Goal: Task Accomplishment & Management: Manage account settings

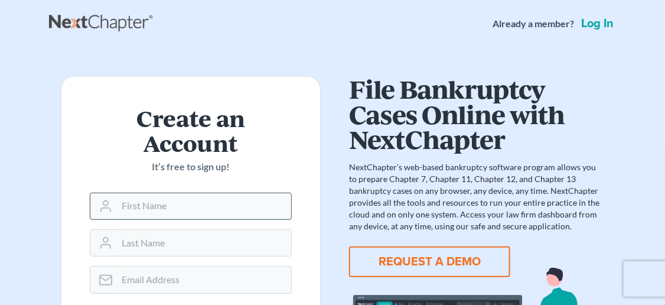
click at [176, 198] on input "text" at bounding box center [204, 206] width 174 height 26
type input "[PERSON_NAME]"
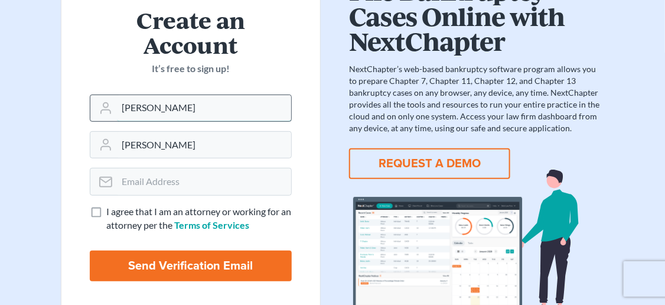
click at [196, 101] on input "Lawrence" at bounding box center [204, 108] width 174 height 26
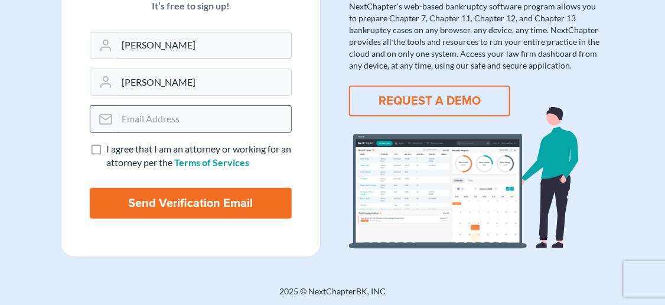
type input "Lawrence L."
click at [150, 110] on input "email" at bounding box center [204, 119] width 174 height 26
type input "lhale@halelaw.net"
click at [106, 148] on label "I agree that I am an attorney or working for an attorney per the Terms of Servi…" at bounding box center [198, 155] width 185 height 27
click at [111, 148] on input "I agree that I am an attorney or working for an attorney per the Terms of Servi…" at bounding box center [115, 146] width 8 height 8
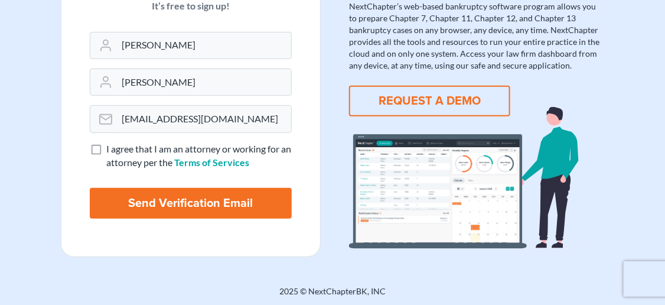
checkbox input "true"
click at [165, 202] on input "Send Verification Email" at bounding box center [191, 203] width 202 height 31
type input "Thinking..."
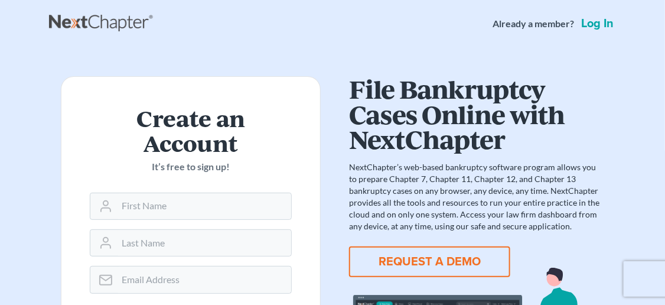
scroll to position [98, 0]
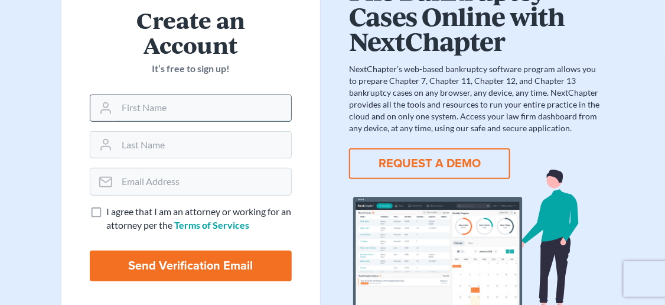
click at [189, 107] on input "text" at bounding box center [204, 108] width 174 height 26
type input "[PERSON_NAME]"
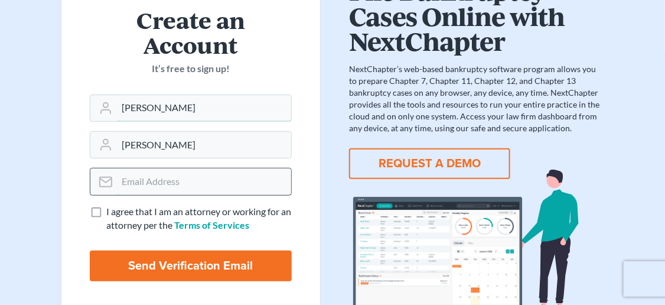
type input "[PERSON_NAME]"
click at [140, 178] on input "email" at bounding box center [204, 181] width 174 height 26
type input "[EMAIL_ADDRESS][DOMAIN_NAME]"
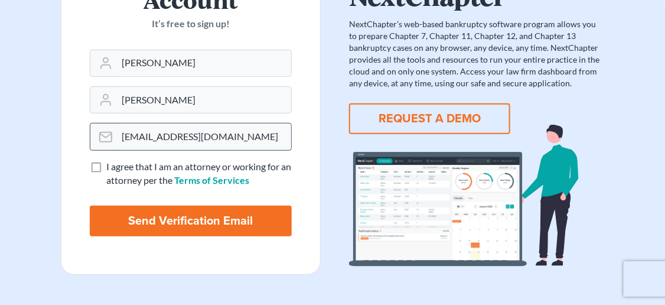
scroll to position [161, 0]
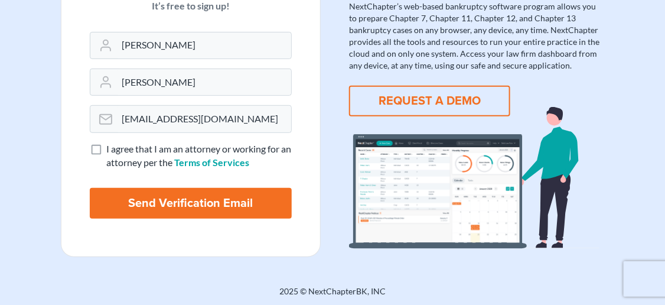
click at [106, 147] on label "I agree that I am an attorney or working for an attorney per the Terms of Servi…" at bounding box center [198, 155] width 185 height 27
click at [111, 147] on input "I agree that I am an attorney or working for an attorney per the Terms of Servi…" at bounding box center [115, 146] width 8 height 8
checkbox input "true"
click at [161, 198] on input "Send Verification Email" at bounding box center [191, 203] width 202 height 31
type input "Thinking..."
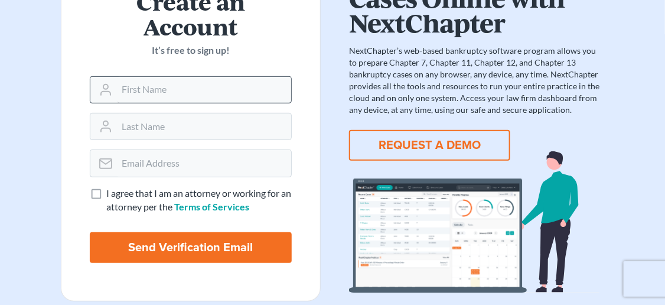
scroll to position [161, 0]
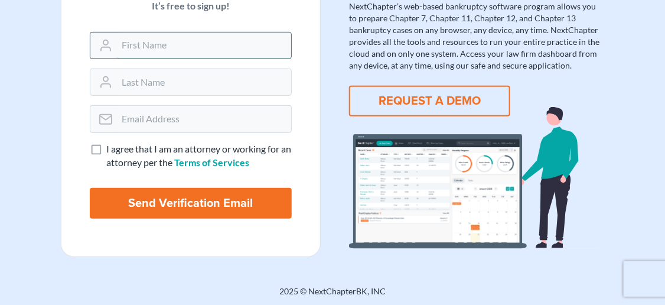
click at [179, 48] on input "text" at bounding box center [204, 45] width 174 height 26
type input "Lawrence"
type input "Hale"
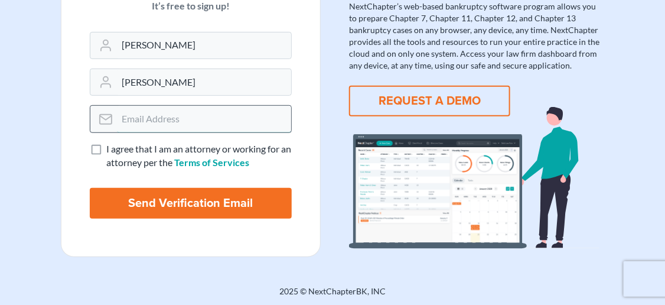
click at [170, 114] on input "email" at bounding box center [204, 119] width 174 height 26
type input "[EMAIL_ADDRESS][DOMAIN_NAME]"
click at [106, 151] on label "I agree that I am an attorney or working for an attorney per the Terms of Servi…" at bounding box center [198, 155] width 185 height 27
click at [111, 150] on input "I agree that I am an attorney or working for an attorney per the Terms of Servi…" at bounding box center [115, 146] width 8 height 8
checkbox input "true"
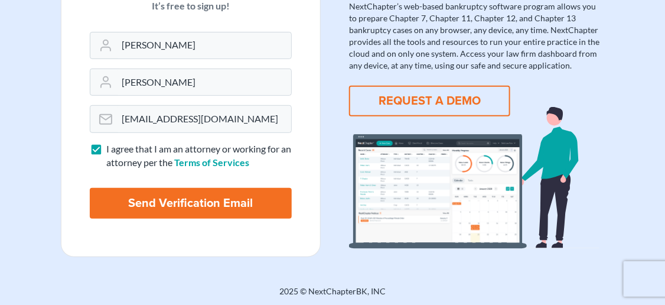
click at [156, 204] on input "Send Verification Email" at bounding box center [191, 203] width 202 height 31
type input "Thinking..."
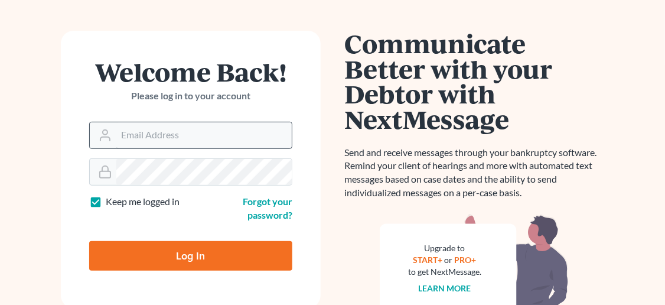
scroll to position [98, 0]
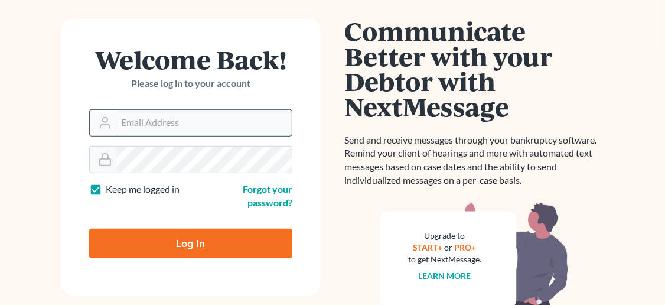
click at [163, 126] on input "Email Address" at bounding box center [203, 123] width 175 height 26
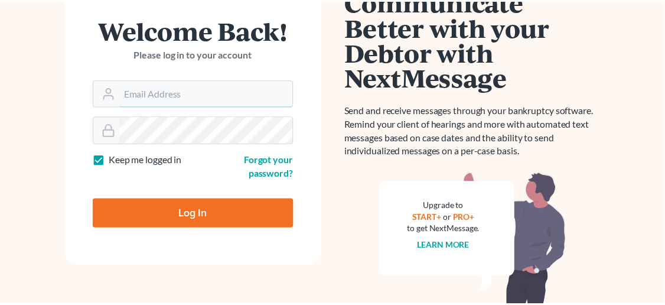
scroll to position [100, 0]
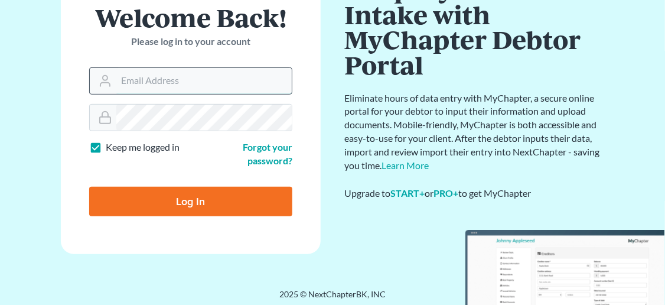
click at [208, 81] on input "Email Address" at bounding box center [203, 81] width 175 height 26
type input "[EMAIL_ADDRESS][DOMAIN_NAME]"
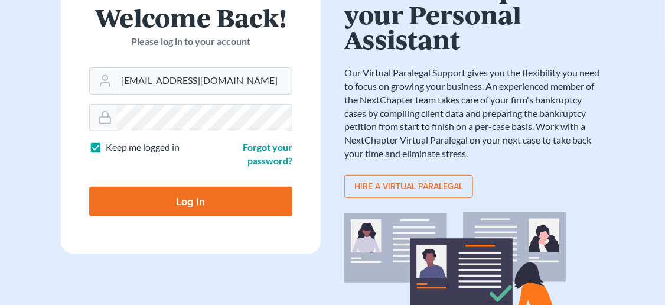
click at [198, 203] on input "Log In" at bounding box center [190, 202] width 203 height 30
type input "Thinking..."
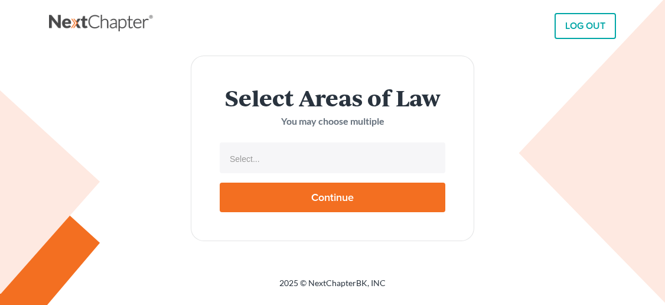
select select
click at [288, 165] on input "text" at bounding box center [331, 159] width 209 height 18
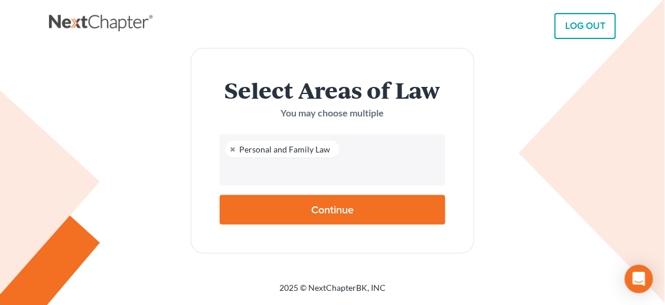
scroll to position [20, 0]
click at [270, 172] on input "text" at bounding box center [331, 171] width 209 height 18
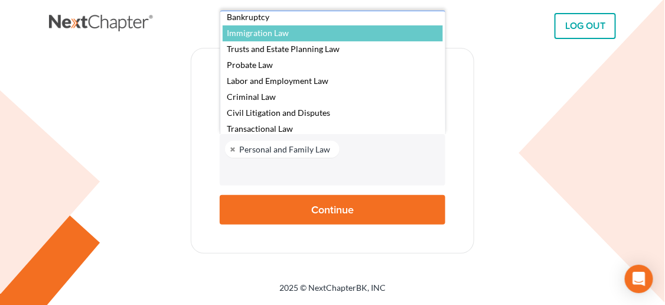
scroll to position [0, 0]
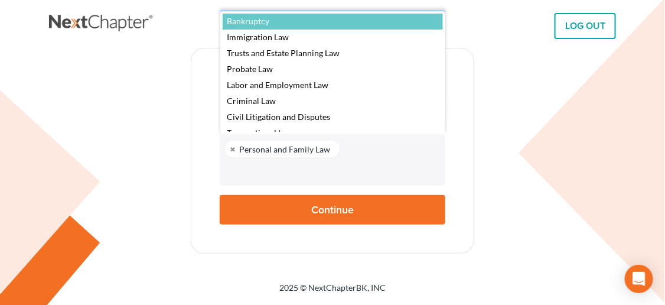
select select "4556"
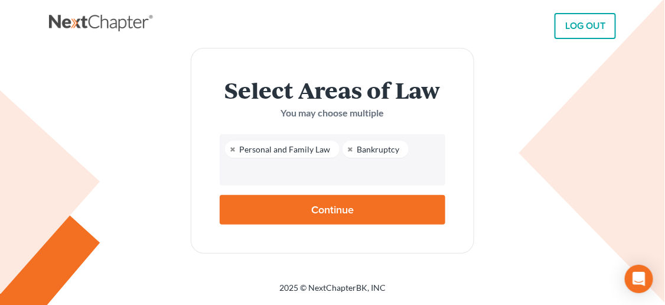
click at [264, 168] on input "text" at bounding box center [331, 171] width 209 height 18
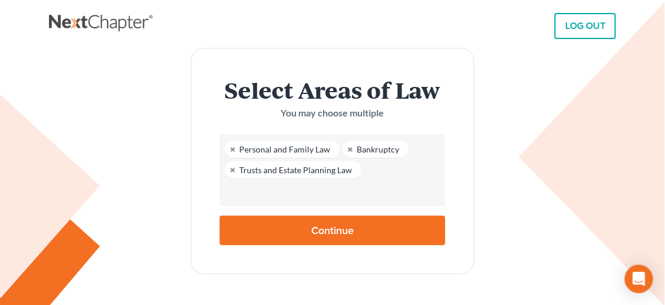
click at [369, 173] on ul "Personal and Family Law Bankruptcy Trusts and Estate Planning Law" at bounding box center [332, 170] width 225 height 72
click at [381, 184] on input "text" at bounding box center [331, 192] width 209 height 18
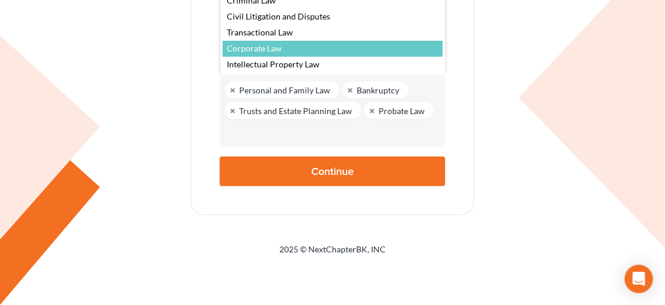
scroll to position [67, 0]
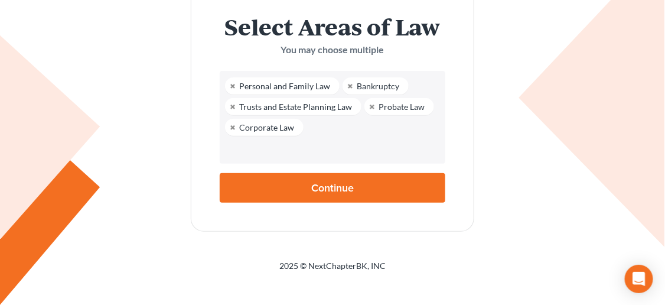
click at [336, 124] on ul "Personal and Family Law Bankruptcy Trusts and Estate Planning Law Probate Law C…" at bounding box center [332, 117] width 225 height 93
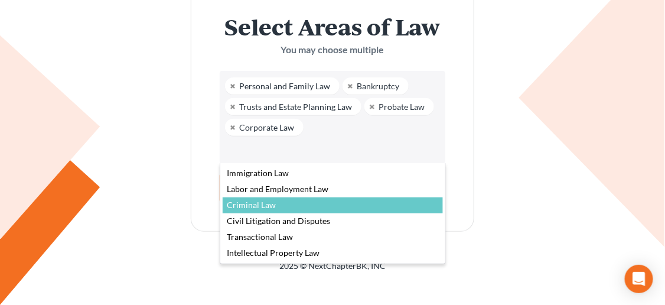
scroll to position [0, 0]
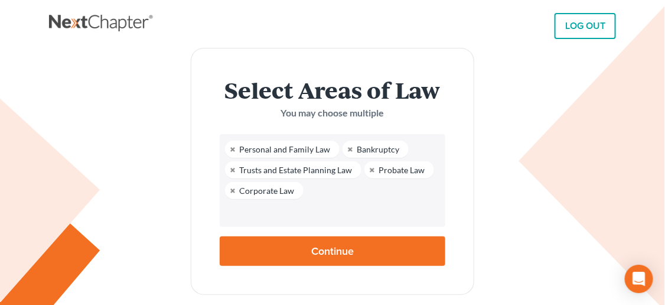
click at [304, 250] on body "LOG OUT Select Areas of Law You may choose multiple Personal and Family Law Ban…" at bounding box center [332, 172] width 665 height 344
click at [339, 248] on input "Continue" at bounding box center [332, 251] width 225 height 30
type input "Thinking..."
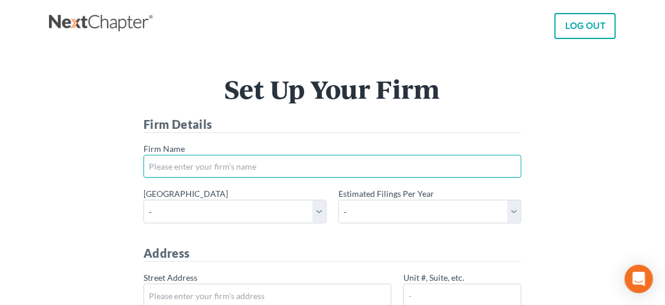
click at [178, 172] on input "* Firm Name" at bounding box center [332, 167] width 378 height 24
type input "Law Office of [PERSON_NAME]"
type input "[STREET_ADDRESS]"
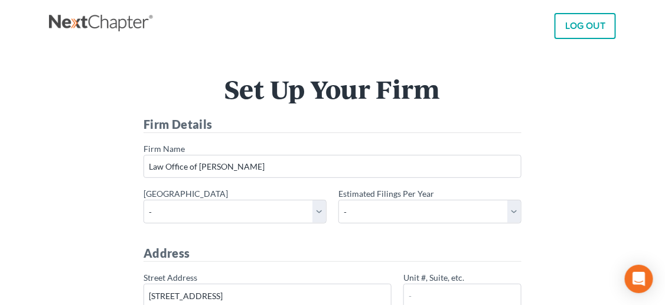
type input "[PERSON_NAME]"
select select "MA"
type input "02330"
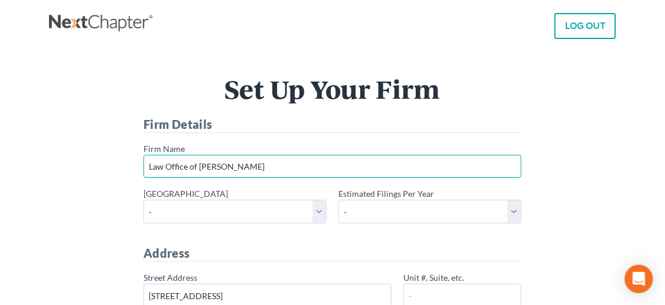
type input "[PHONE_NUMBER]"
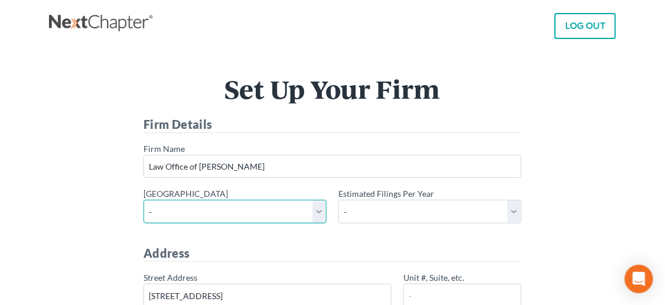
click at [319, 210] on select "- [US_STATE] - [GEOGRAPHIC_DATA] [US_STATE] - [GEOGRAPHIC_DATA][US_STATE] - Sou…" at bounding box center [234, 211] width 183 height 24
select select "42"
click at [143, 199] on select "- [US_STATE] - [GEOGRAPHIC_DATA] [US_STATE] - [GEOGRAPHIC_DATA][US_STATE] - Sou…" at bounding box center [234, 211] width 183 height 24
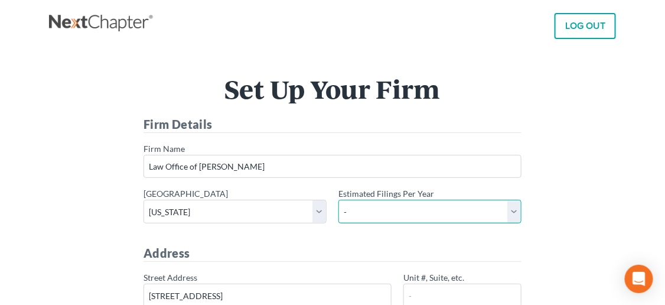
click at [512, 212] on select "- 1-10 11-50 50+" at bounding box center [429, 211] width 183 height 24
select select "10"
click at [338, 199] on select "- 1-10 11-50 50+" at bounding box center [429, 211] width 183 height 24
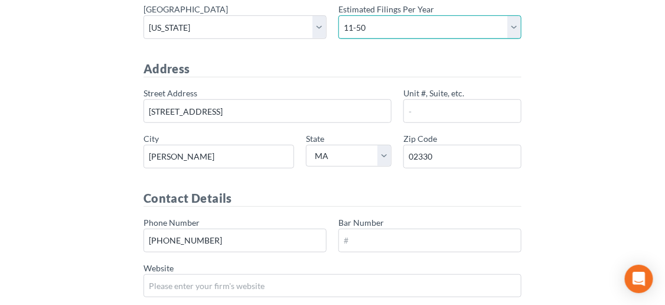
scroll to position [197, 0]
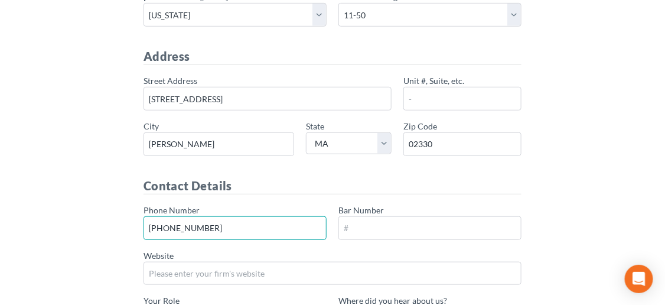
click at [198, 228] on input "508-294-3467" at bounding box center [234, 228] width 183 height 24
type input "508-866-2900"
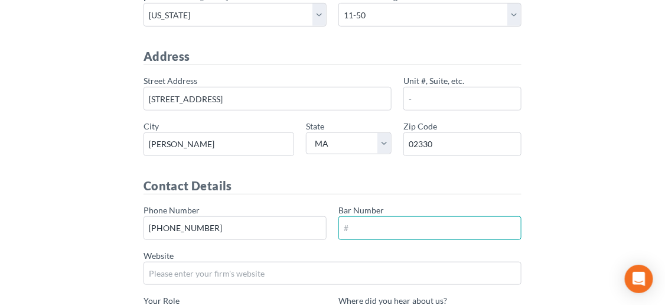
click at [352, 221] on input "Bar Number" at bounding box center [429, 228] width 183 height 24
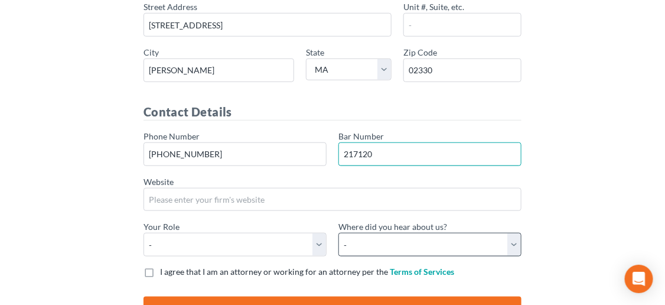
scroll to position [295, 0]
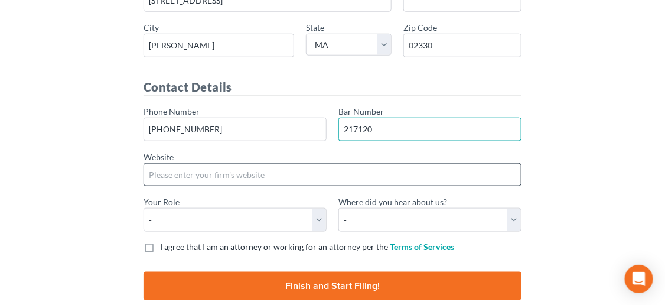
type input "217120"
click at [236, 176] on input "Website" at bounding box center [332, 175] width 378 height 24
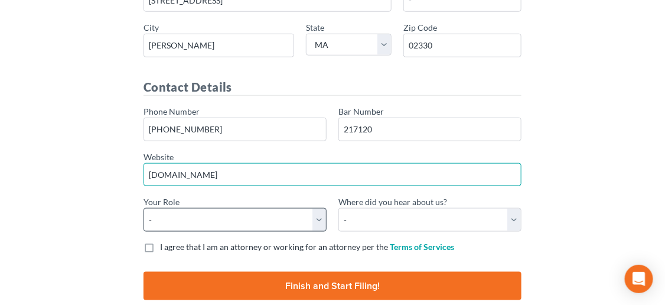
type input "www.halelaw.net"
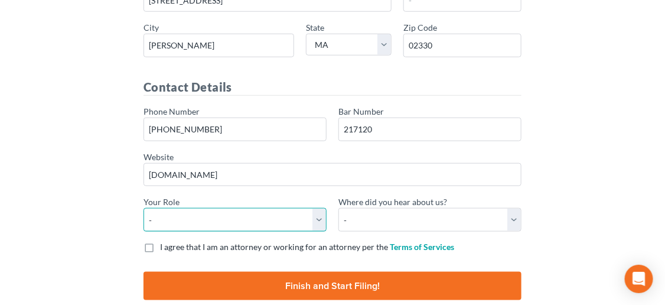
click at [322, 217] on select "- Attorney Paralegal Assistant" at bounding box center [234, 220] width 183 height 24
select select "attorney"
click at [143, 208] on select "- Attorney Paralegal Assistant" at bounding box center [234, 220] width 183 height 24
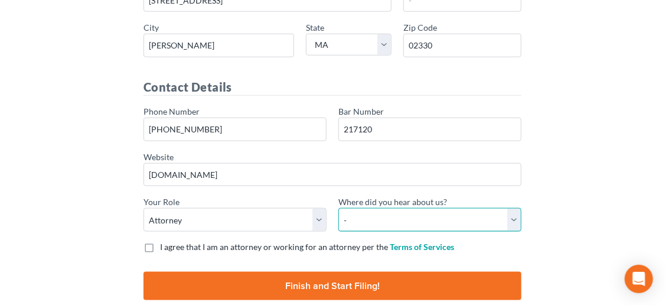
click at [516, 220] on select "- Bar association Capterra Clio Email Facebook Google Word of mouth Other" at bounding box center [429, 220] width 183 height 24
select select "Word of Mouth"
click at [338, 208] on select "- Bar association Capterra Clio Email Facebook Google Word of mouth Other" at bounding box center [429, 220] width 183 height 24
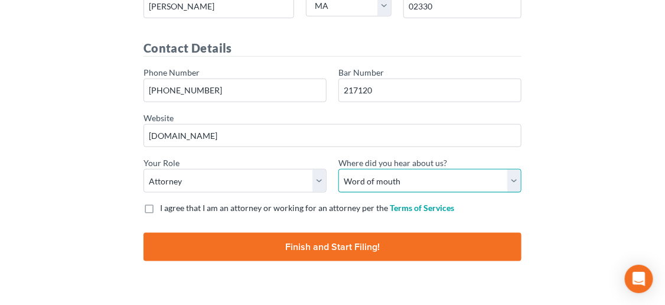
scroll to position [350, 0]
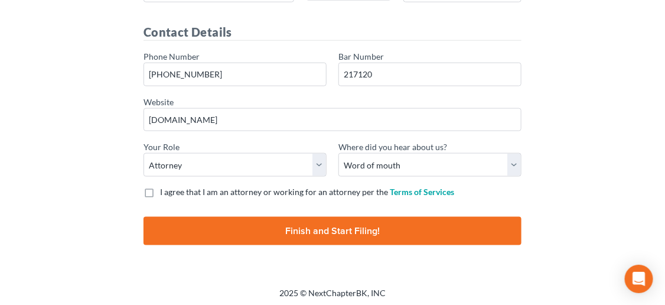
click at [160, 186] on label "I agree that I am an attorney or working for an attorney per the Terms of Servi…" at bounding box center [307, 192] width 294 height 12
click at [165, 186] on input "I agree that I am an attorney or working for an attorney per the Terms of Servi…" at bounding box center [169, 190] width 8 height 8
checkbox input "true"
click at [294, 228] on input "Finish and Start Filing!" at bounding box center [332, 231] width 378 height 28
type input "Thinking..."
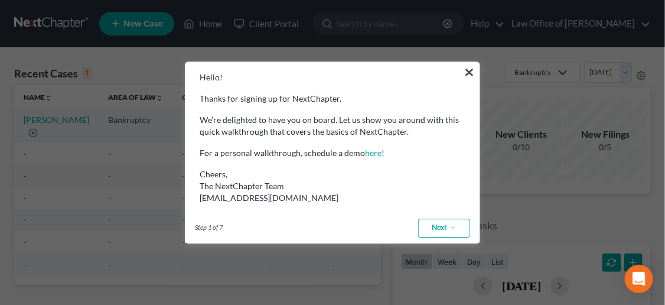
click at [439, 228] on link "Next →" at bounding box center [444, 227] width 52 height 19
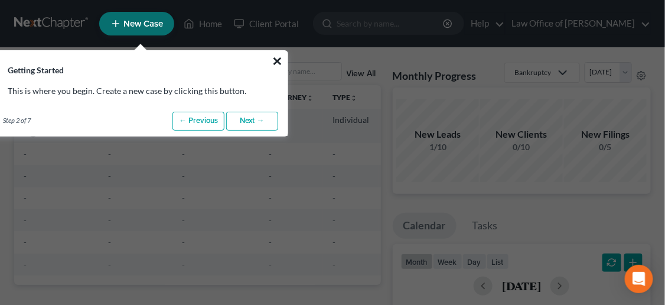
click at [276, 70] on button "×" at bounding box center [277, 60] width 11 height 19
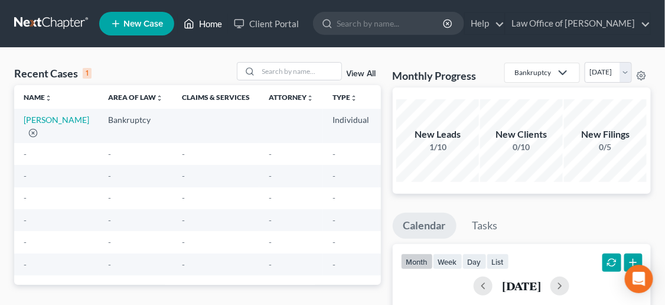
click at [209, 21] on link "Home" at bounding box center [203, 23] width 50 height 21
click at [206, 24] on link "Home" at bounding box center [203, 23] width 50 height 21
click at [265, 25] on link "Client Portal" at bounding box center [266, 23] width 77 height 21
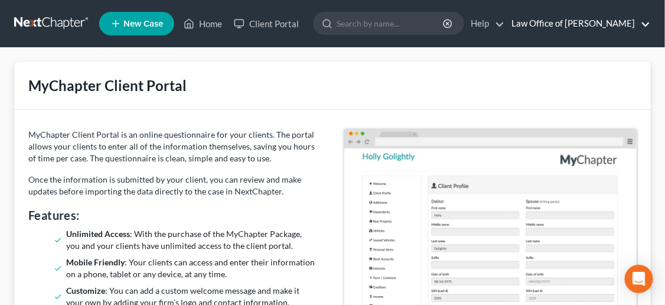
click at [541, 22] on link "Law Office of [PERSON_NAME]" at bounding box center [577, 23] width 145 height 21
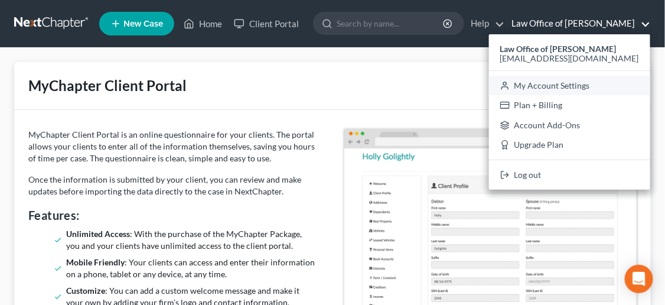
click at [568, 81] on link "My Account Settings" at bounding box center [569, 86] width 161 height 20
select select "24"
select select "22"
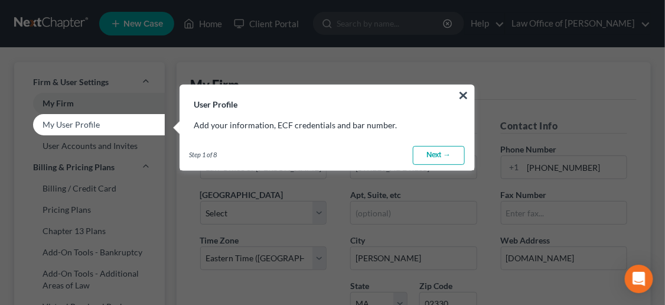
click at [436, 153] on link "Next →" at bounding box center [439, 155] width 52 height 19
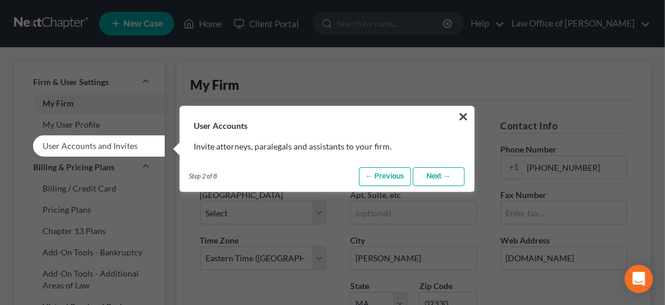
click at [385, 176] on link "← Previous" at bounding box center [385, 176] width 52 height 19
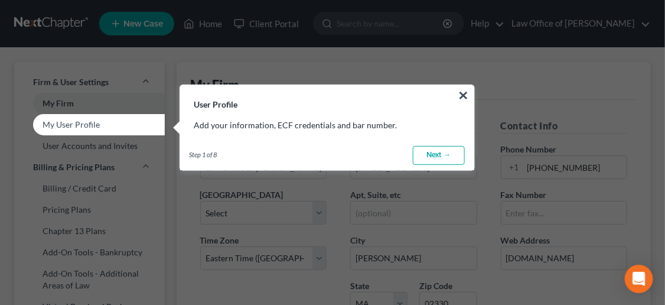
click at [133, 125] on link "My User Profile" at bounding box center [89, 124] width 151 height 21
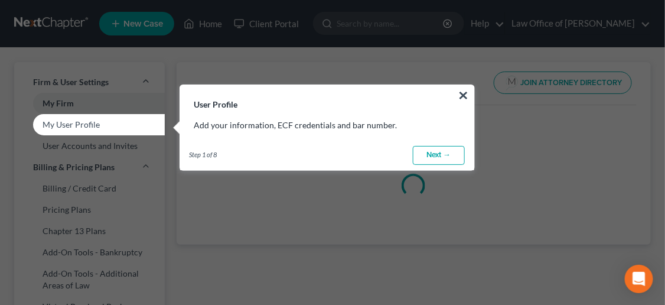
select select "22"
select select "attorney"
select select "0"
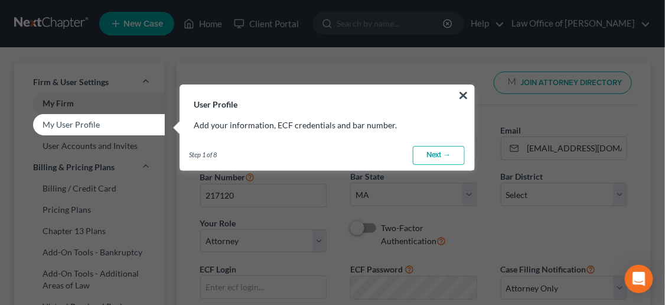
click at [133, 125] on link "My User Profile" at bounding box center [89, 124] width 151 height 21
click at [280, 153] on div "Step 1 of 8 ← Previous Next → Done" at bounding box center [327, 155] width 294 height 30
click at [435, 151] on link "Next →" at bounding box center [439, 155] width 52 height 19
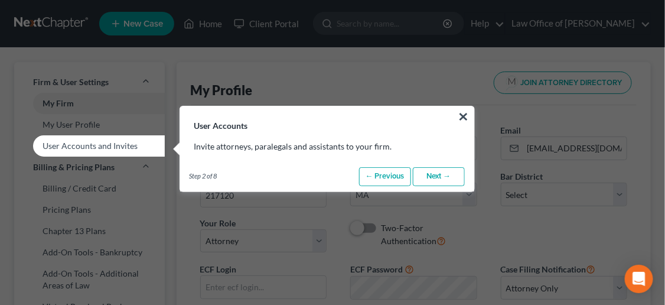
click at [431, 176] on link "Next →" at bounding box center [439, 176] width 52 height 19
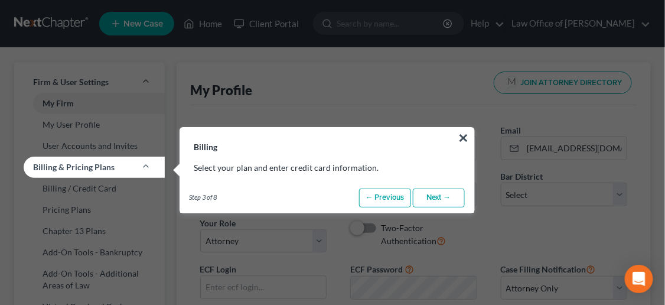
click at [405, 195] on link "← Previous" at bounding box center [385, 197] width 52 height 19
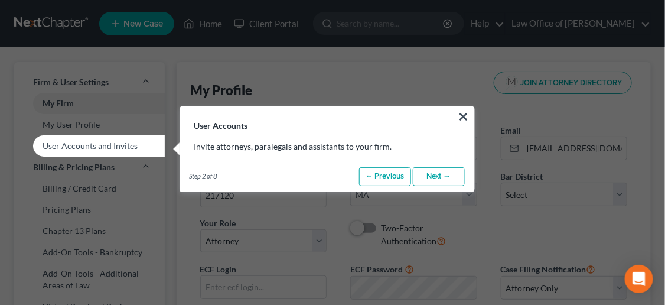
click at [138, 145] on link "User Accounts and Invites" at bounding box center [89, 145] width 151 height 21
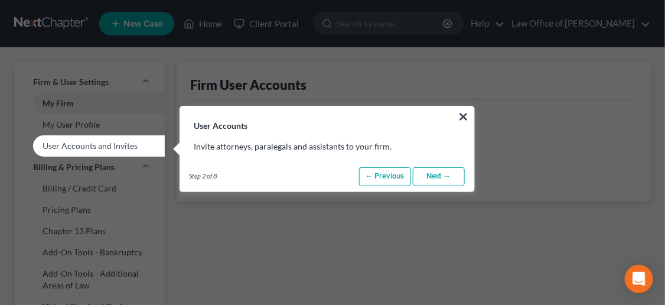
click at [138, 145] on link "User Accounts and Invites" at bounding box center [89, 145] width 151 height 21
select select "0"
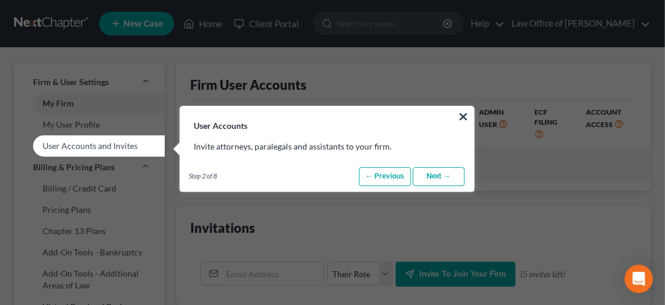
click at [138, 145] on link "User Accounts and Invites" at bounding box center [89, 145] width 151 height 21
click at [463, 116] on button "×" at bounding box center [463, 116] width 11 height 19
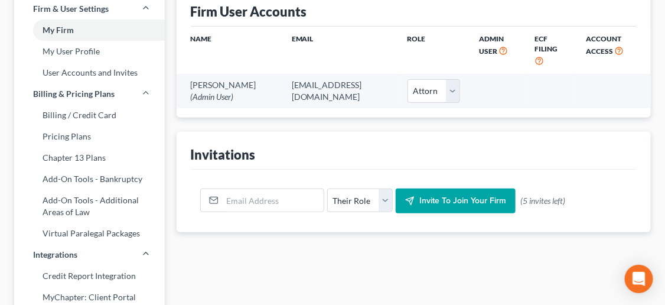
scroll to position [98, 0]
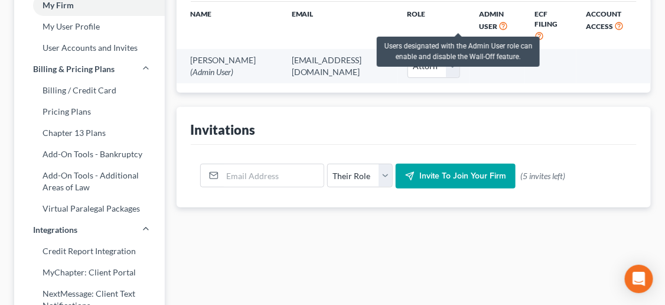
click at [498, 25] on icon at bounding box center [502, 24] width 9 height 11
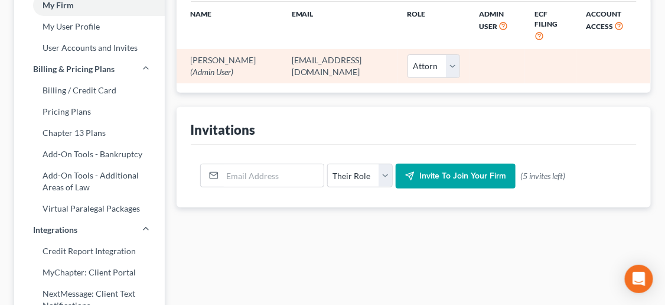
click at [469, 49] on td at bounding box center [496, 66] width 55 height 34
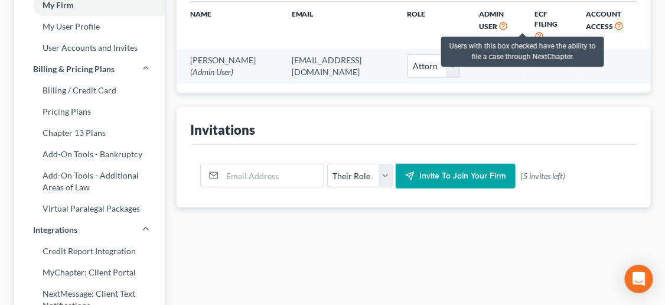
click at [534, 30] on icon at bounding box center [538, 35] width 9 height 11
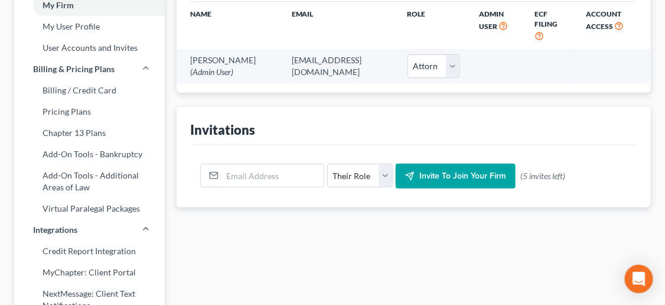
click at [534, 15] on span "ECF Filing" at bounding box center [545, 18] width 23 height 19
click at [600, 25] on span "Account Access" at bounding box center [602, 19] width 35 height 21
click at [272, 164] on input "email" at bounding box center [273, 175] width 101 height 22
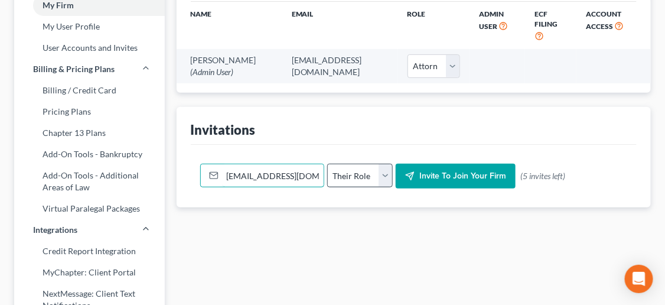
type input "bhale@halelaw.net"
click at [387, 168] on select "Their Role Attorney Paralegal Assistant" at bounding box center [360, 175] width 66 height 24
select select "paralegal"
click at [327, 163] on select "Their Role Attorney Paralegal Assistant" at bounding box center [360, 175] width 66 height 24
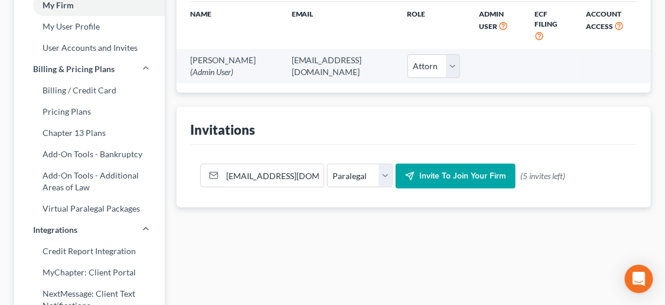
click at [446, 171] on span "Invite to join your firm" at bounding box center [462, 176] width 87 height 10
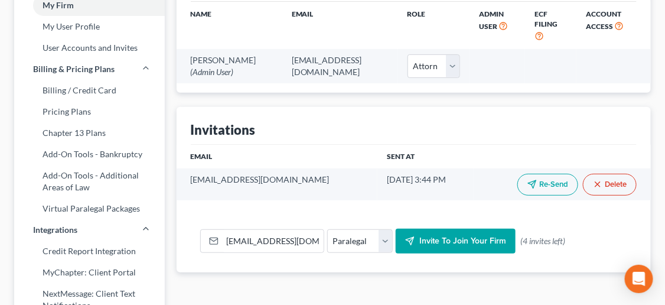
click at [395, 119] on div "Invitations" at bounding box center [414, 126] width 446 height 38
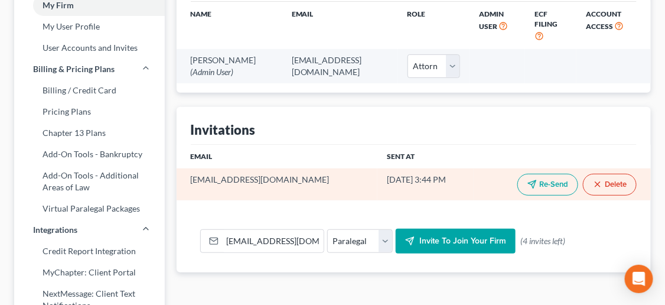
click at [532, 179] on button "Re-Send" at bounding box center [547, 185] width 61 height 22
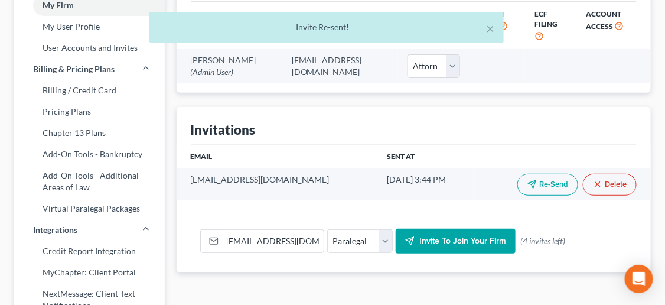
click at [405, 145] on th "Sent At" at bounding box center [425, 157] width 96 height 24
click at [420, 107] on div "Invitations" at bounding box center [414, 126] width 446 height 38
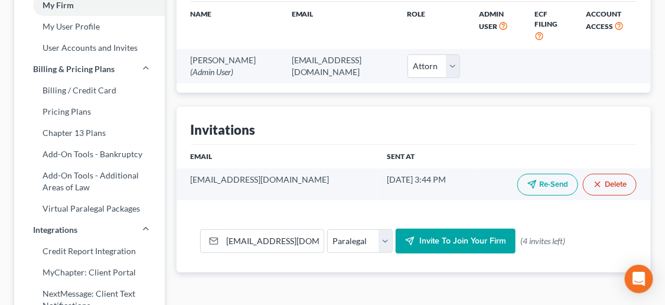
click at [479, 210] on div "bhale@halelaw.net Their Role Attorney Paralegal Assistant Invite to join your f…" at bounding box center [414, 241] width 446 height 63
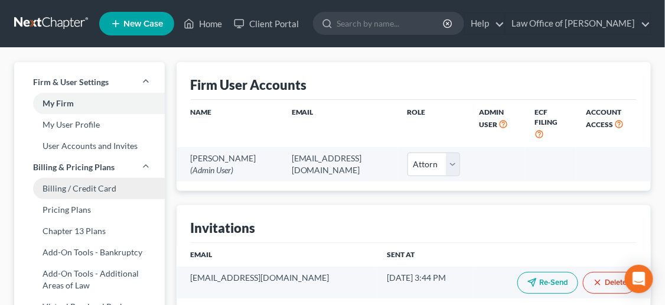
click at [95, 183] on link "Billing / Credit Card" at bounding box center [89, 188] width 151 height 21
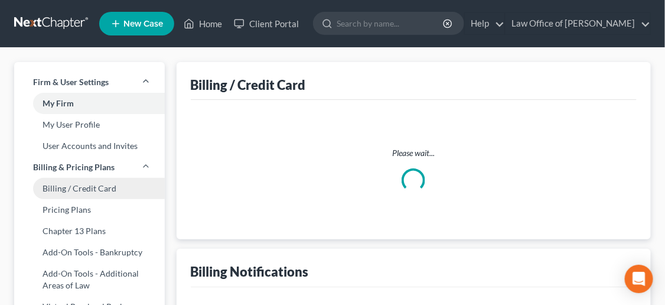
select select "22"
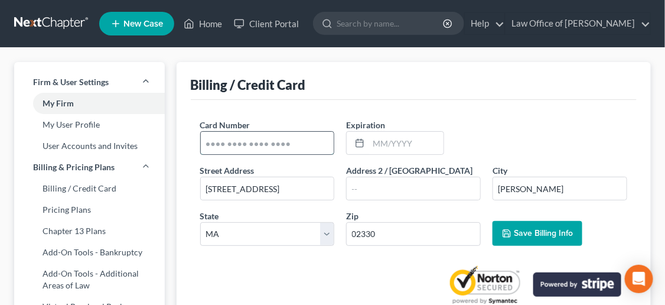
click at [280, 138] on input "text" at bounding box center [267, 143] width 133 height 22
drag, startPoint x: 280, startPoint y: 138, endPoint x: 446, endPoint y: 161, distance: 166.8
click at [446, 161] on div "Card Number * Expiration *" at bounding box center [413, 141] width 439 height 45
type input "5128821816435908"
type input "10/2027"
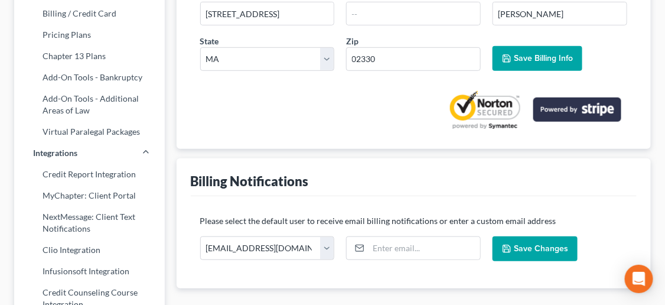
scroll to position [197, 0]
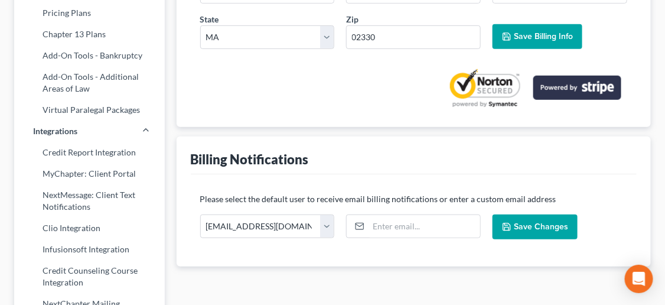
click at [539, 41] on button "Save Billing Info" at bounding box center [537, 36] width 90 height 25
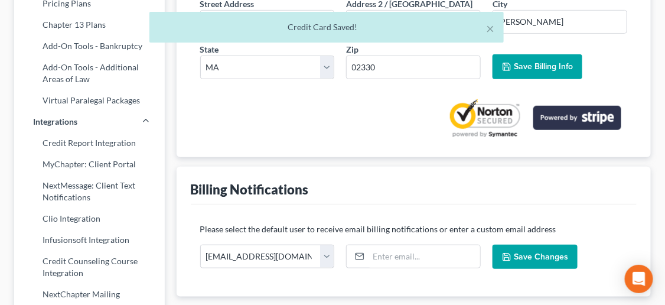
scroll to position [295, 0]
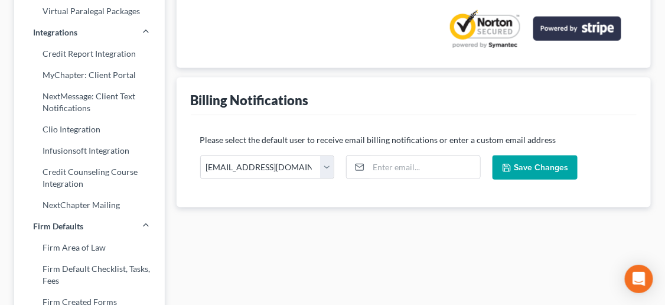
click at [570, 159] on button "Save Changes" at bounding box center [534, 167] width 85 height 25
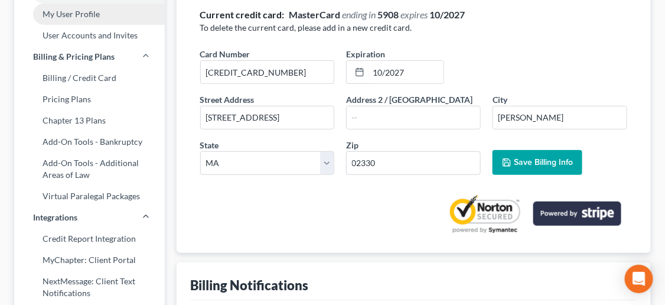
scroll to position [98, 0]
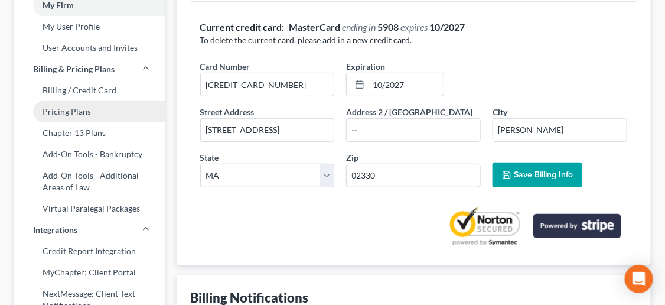
click at [76, 112] on link "Pricing Plans" at bounding box center [89, 111] width 151 height 21
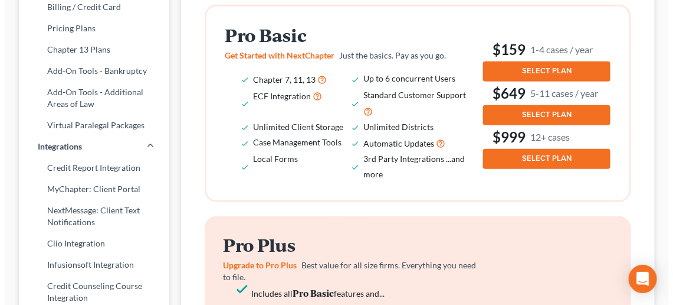
scroll to position [197, 0]
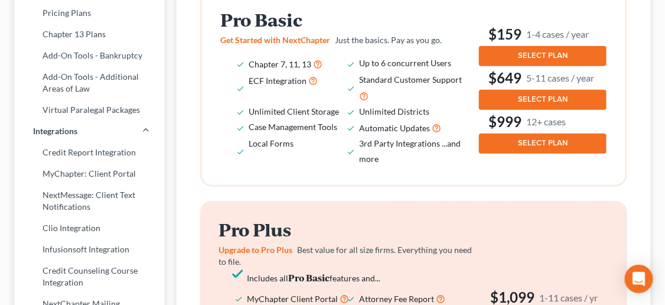
click at [544, 145] on span "SELECT PLAN" at bounding box center [543, 142] width 50 height 9
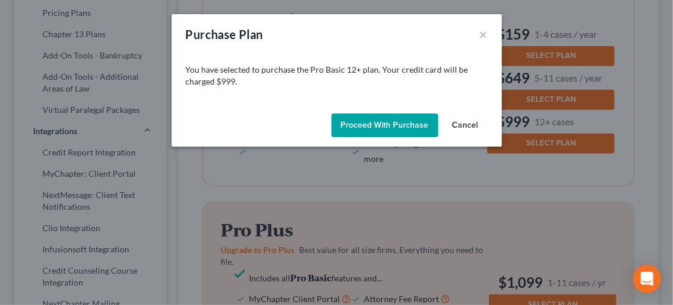
click at [412, 128] on button "Proceed with Purchase" at bounding box center [385, 125] width 107 height 24
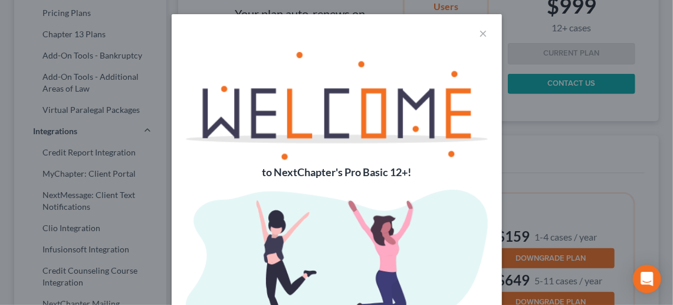
scroll to position [115, 0]
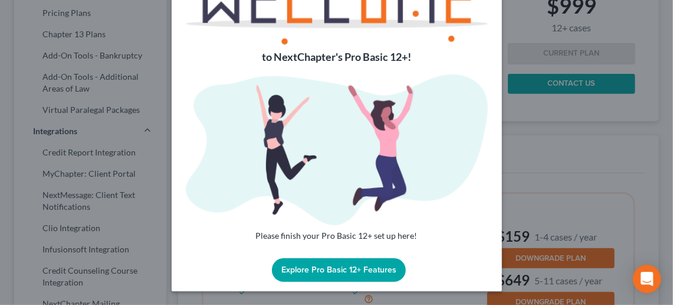
click at [358, 273] on button "Explore Pro Basic 12+ Features" at bounding box center [339, 270] width 134 height 24
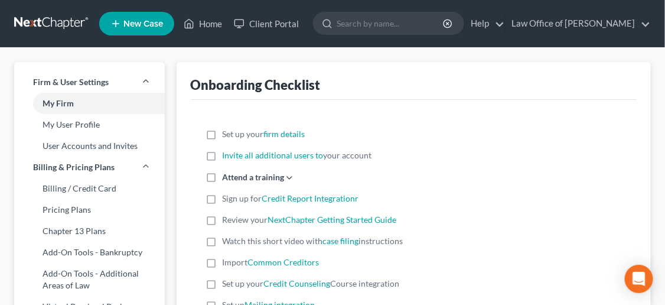
click at [223, 138] on label "Set up your firm details" at bounding box center [264, 134] width 83 height 12
click at [227, 136] on input "Set up your firm details" at bounding box center [231, 132] width 8 height 8
checkbox input "true"
click at [223, 155] on label "Invite all additional users to your account" at bounding box center [297, 155] width 149 height 12
click at [227, 155] on input "Invite all additional users to your account" at bounding box center [231, 153] width 8 height 8
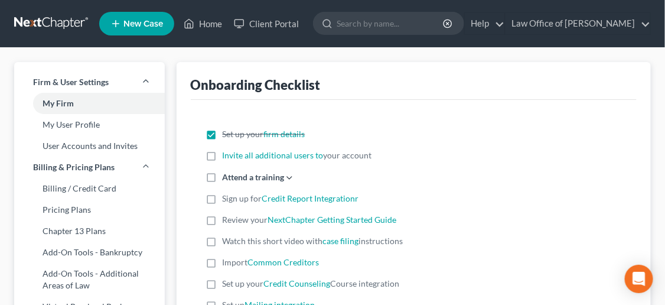
checkbox input "true"
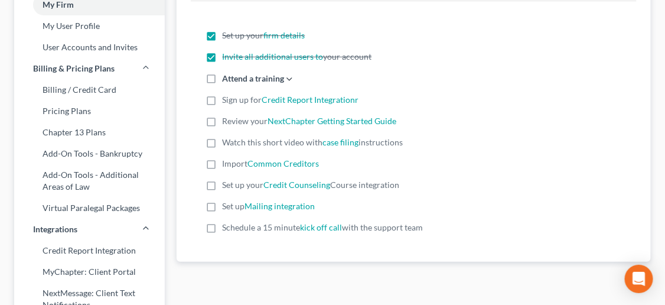
click at [223, 102] on label "Sign up for Credit Report Integrationr" at bounding box center [291, 100] width 136 height 12
click at [227, 102] on input "Sign up for Credit Report Integrationr" at bounding box center [231, 98] width 8 height 8
checkbox input "true"
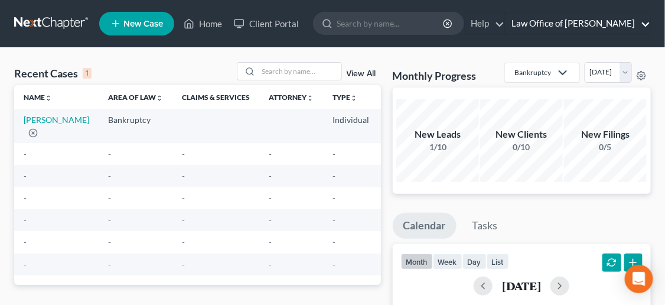
click at [582, 24] on link "Law Office of [PERSON_NAME]" at bounding box center [577, 23] width 145 height 21
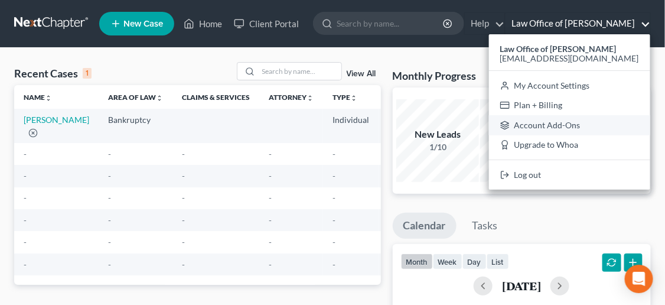
click at [550, 123] on link "Account Add-Ons" at bounding box center [569, 125] width 161 height 20
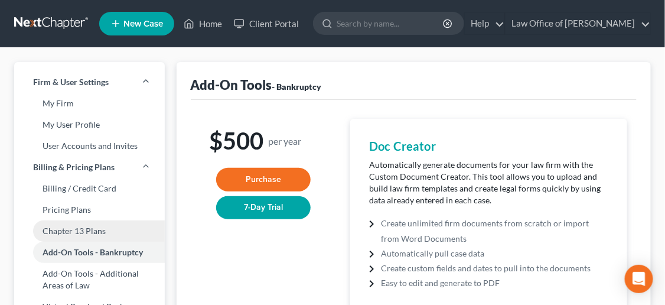
click at [84, 233] on link "Chapter 13 Plans" at bounding box center [89, 230] width 151 height 21
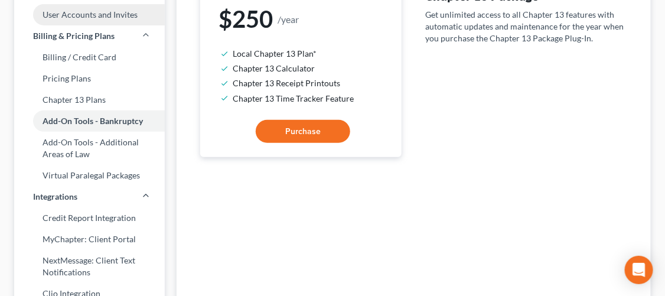
scroll to position [98, 0]
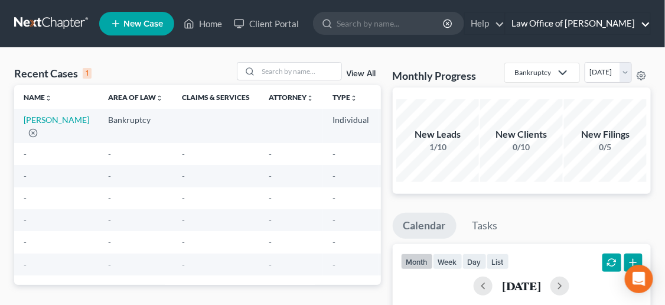
click at [584, 25] on link "Law Office of [PERSON_NAME]" at bounding box center [577, 23] width 145 height 21
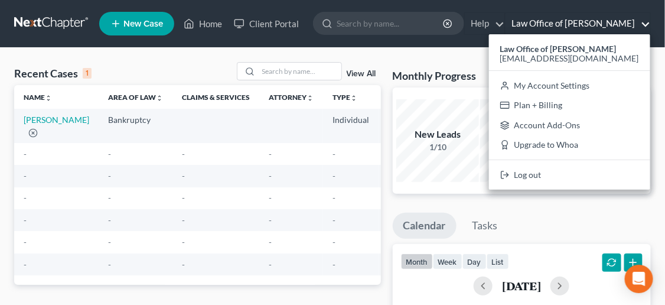
click at [286, 155] on td "-" at bounding box center [291, 154] width 64 height 22
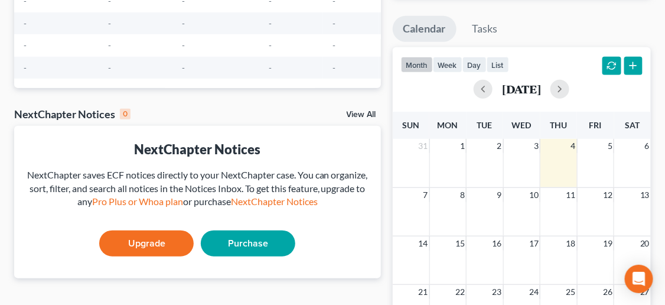
scroll to position [295, 0]
